Goal: Answer question/provide support: Share knowledge or assist other users

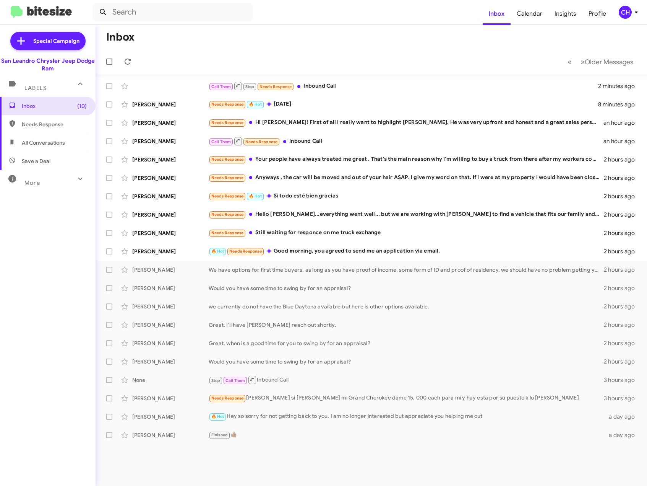
click at [109, 14] on span at bounding box center [103, 12] width 15 height 9
click at [106, 12] on icon at bounding box center [103, 12] width 9 height 9
click at [100, 13] on icon at bounding box center [103, 12] width 9 height 9
click at [137, 13] on input "text" at bounding box center [173, 12] width 161 height 18
type input "5103904708"
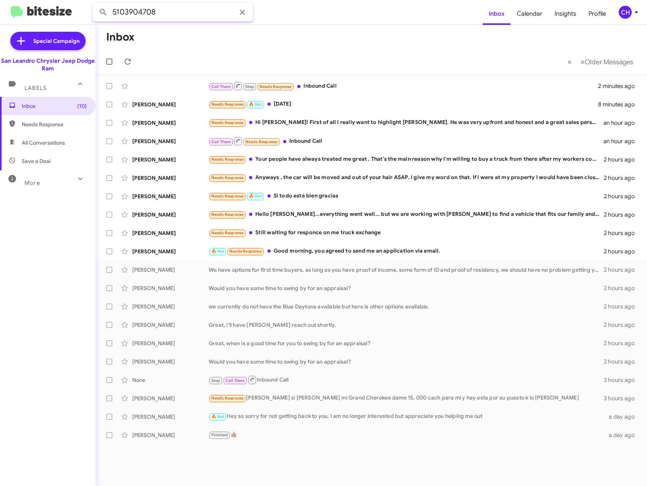
click at [96, 5] on button at bounding box center [103, 12] width 15 height 15
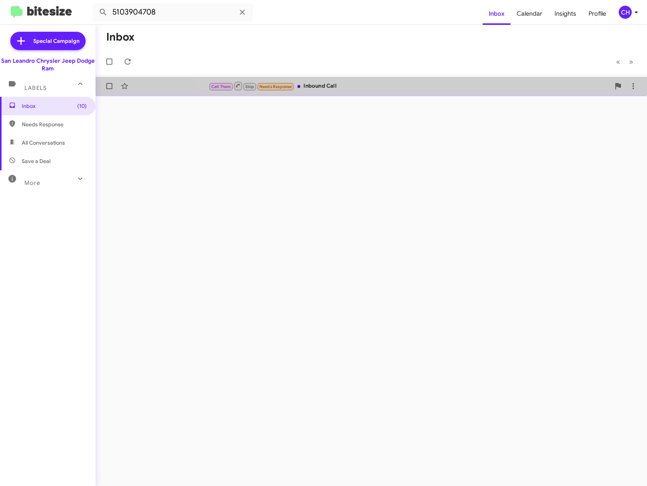
click at [462, 77] on span "Call Them Stop Needs Response Inbound Call 2 minutes ago" at bounding box center [372, 86] width 552 height 18
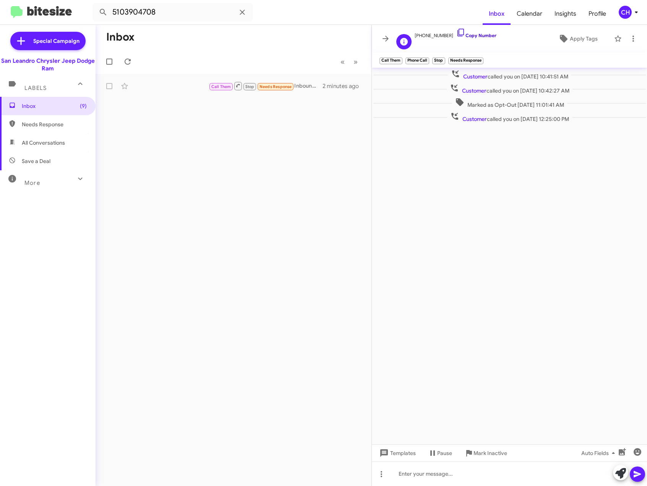
click at [458, 30] on icon at bounding box center [461, 33] width 7 height 8
click at [528, 185] on cdk-virtual-scroll-viewport "Customer called you on [DATE] 10:41:51 AM Customer called you on [DATE] 10:42:2…" at bounding box center [510, 256] width 276 height 376
click at [492, 473] on div at bounding box center [510, 473] width 276 height 24
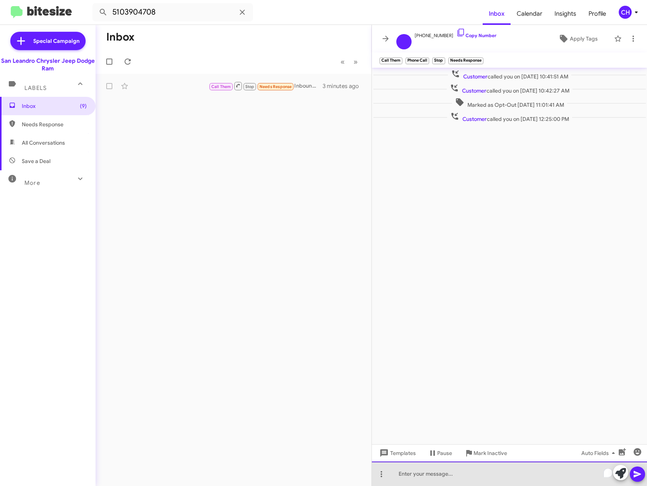
paste div "To enrich screen reader interactions, please activate Accessibility in Grammarl…"
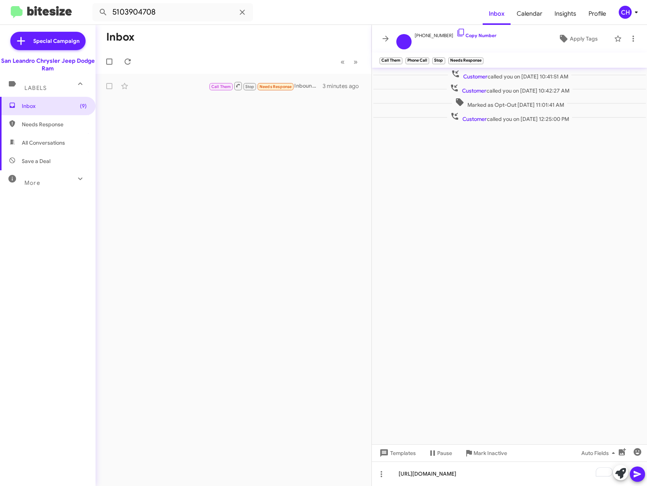
click at [636, 472] on icon at bounding box center [637, 474] width 7 height 7
click at [11, 107] on icon at bounding box center [12, 104] width 5 height 5
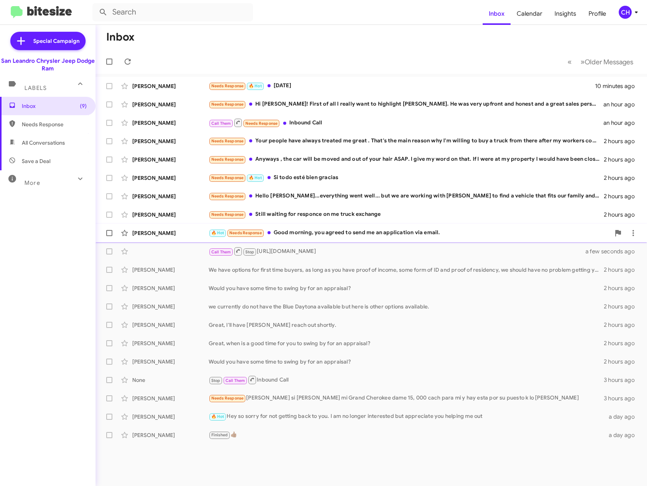
click at [362, 228] on div "[PERSON_NAME] 🔥 Hot Needs Response Good morning, you agreed to send me an appli…" at bounding box center [372, 232] width 540 height 15
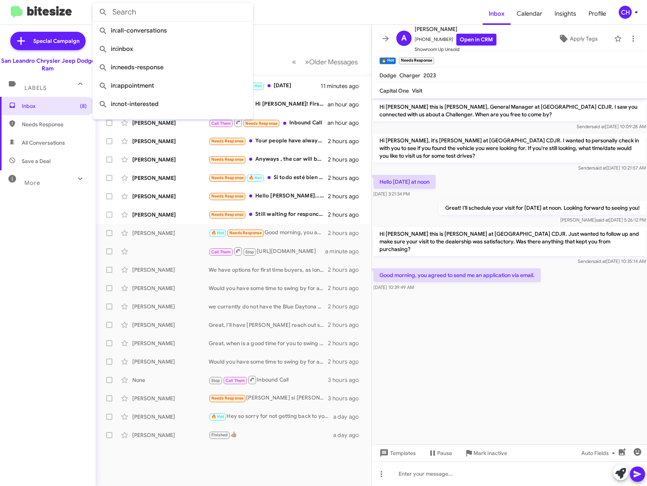
click at [113, 13] on input "text" at bounding box center [173, 12] width 161 height 18
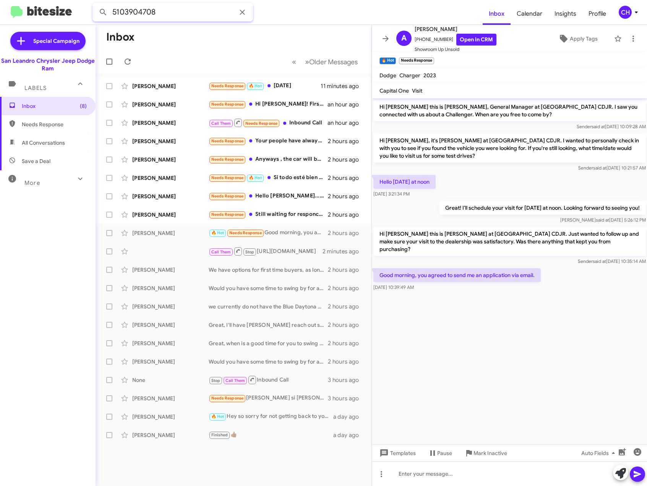
type input "5103904708"
click at [96, 5] on button at bounding box center [103, 12] width 15 height 15
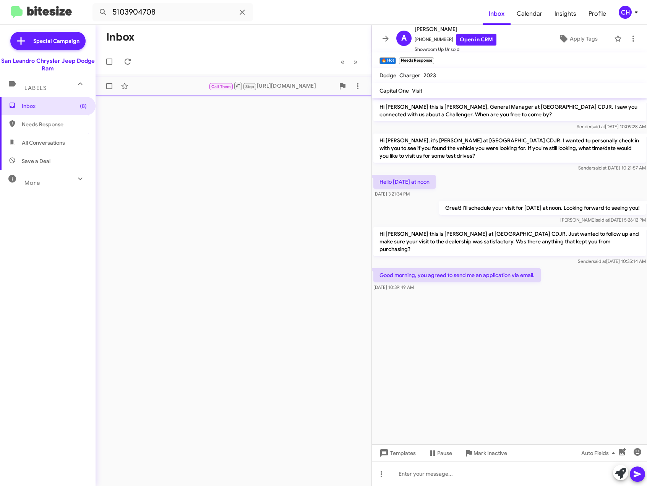
click at [289, 83] on div "Call Them Stop [URL][DOMAIN_NAME]" at bounding box center [272, 86] width 126 height 10
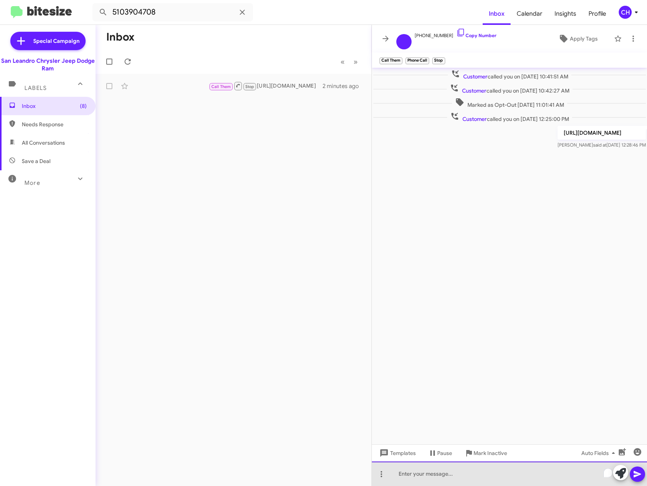
click at [469, 475] on div "To enrich screen reader interactions, please activate Accessibility in Grammarl…" at bounding box center [510, 473] width 276 height 24
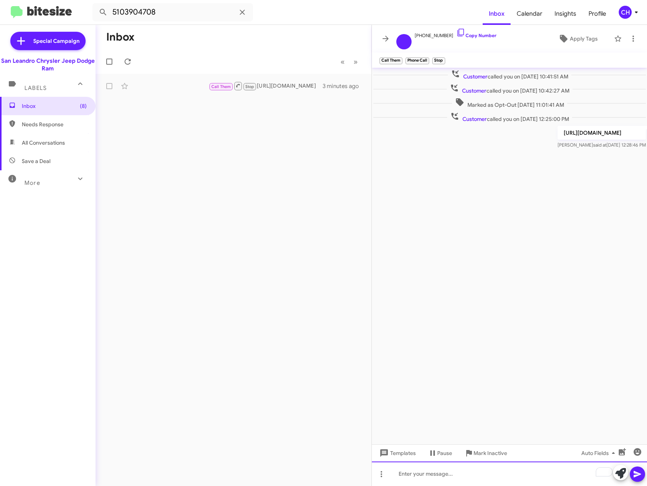
click at [475, 471] on div "To enrich screen reader interactions, please activate Accessibility in Grammarl…" at bounding box center [510, 473] width 276 height 24
